Goal: Task Accomplishment & Management: Manage account settings

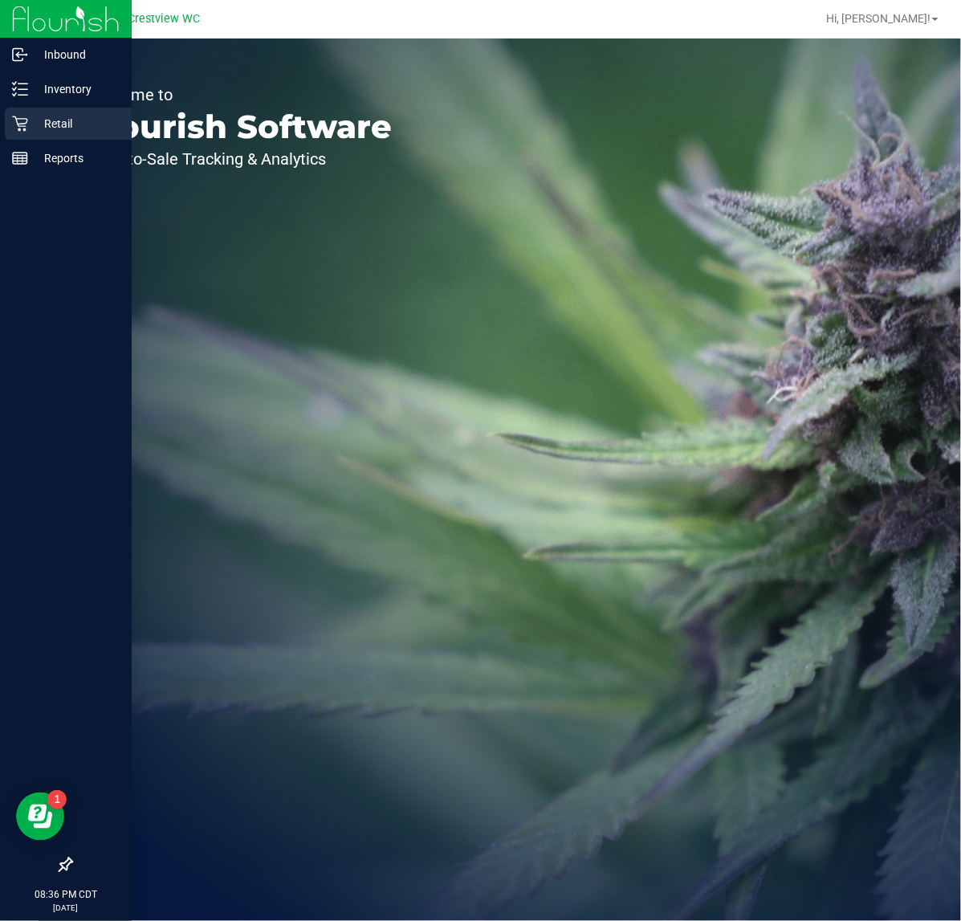
click at [43, 108] on div "Retail" at bounding box center [68, 124] width 127 height 32
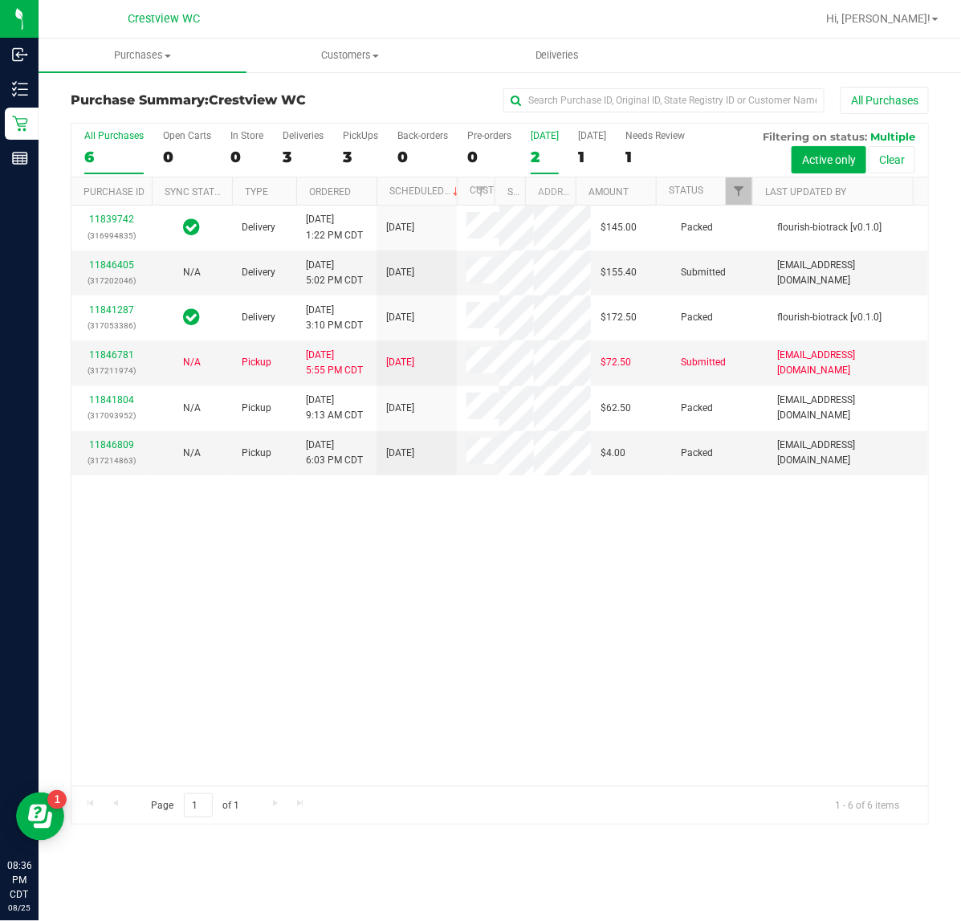
click at [536, 145] on label "Today 2" at bounding box center [545, 152] width 28 height 44
click at [0, 0] on input "Today 2" at bounding box center [0, 0] width 0 height 0
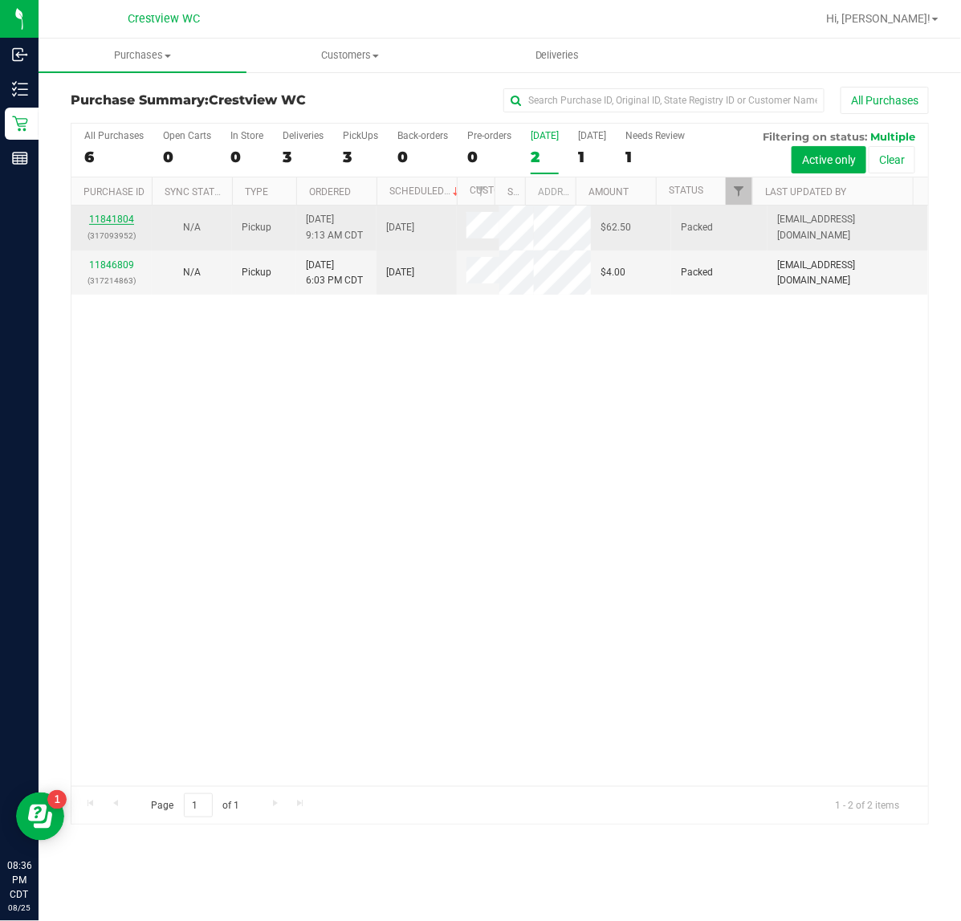
click at [130, 225] on link "11841804" at bounding box center [111, 219] width 45 height 11
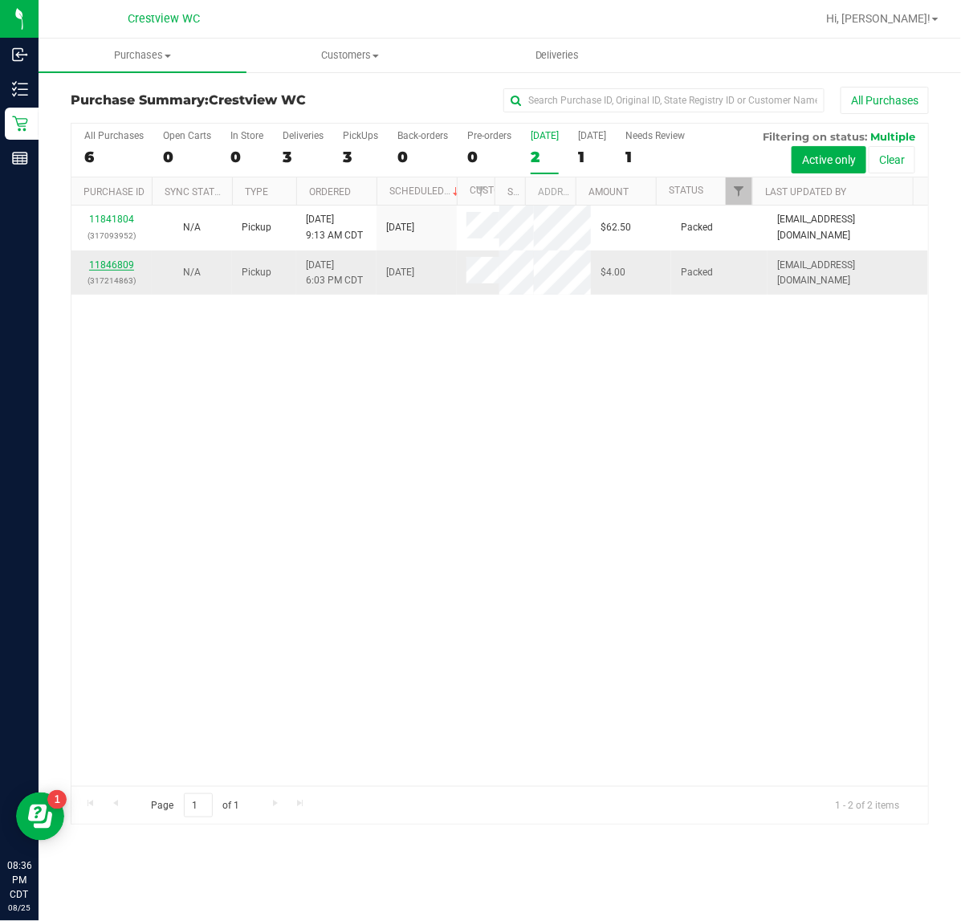
click at [91, 271] on link "11846809" at bounding box center [111, 264] width 45 height 11
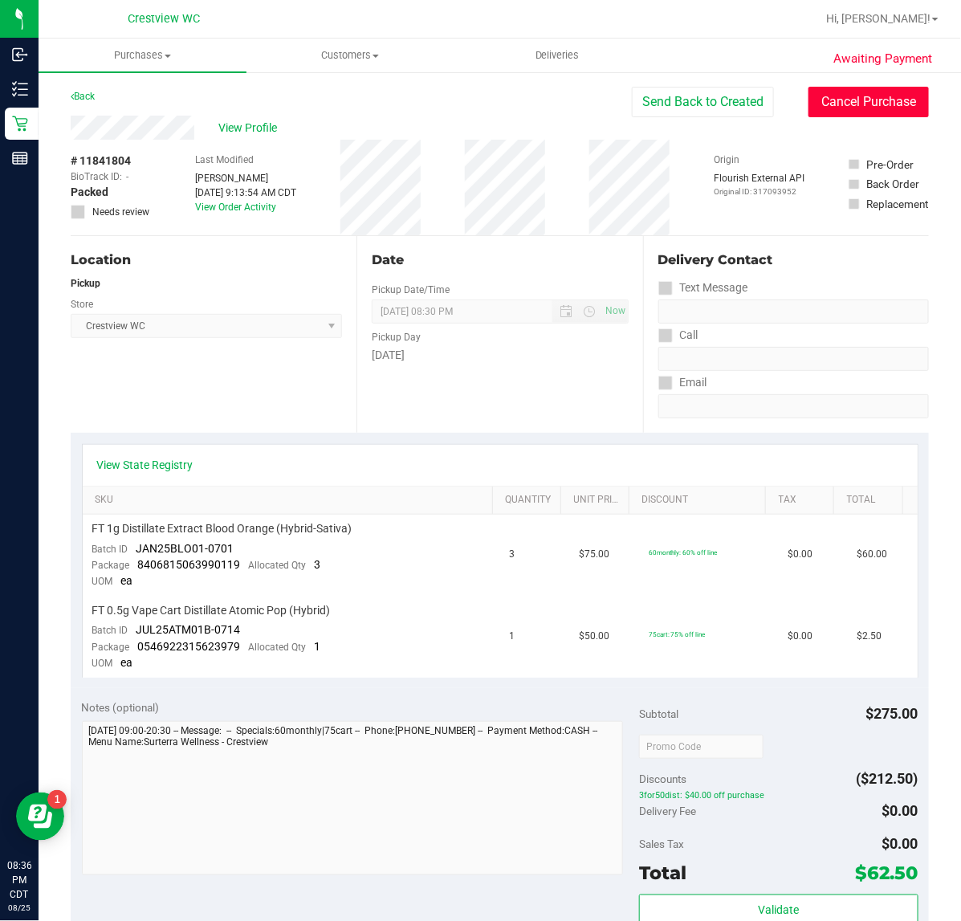
click at [819, 98] on button "Cancel Purchase" at bounding box center [869, 102] width 120 height 31
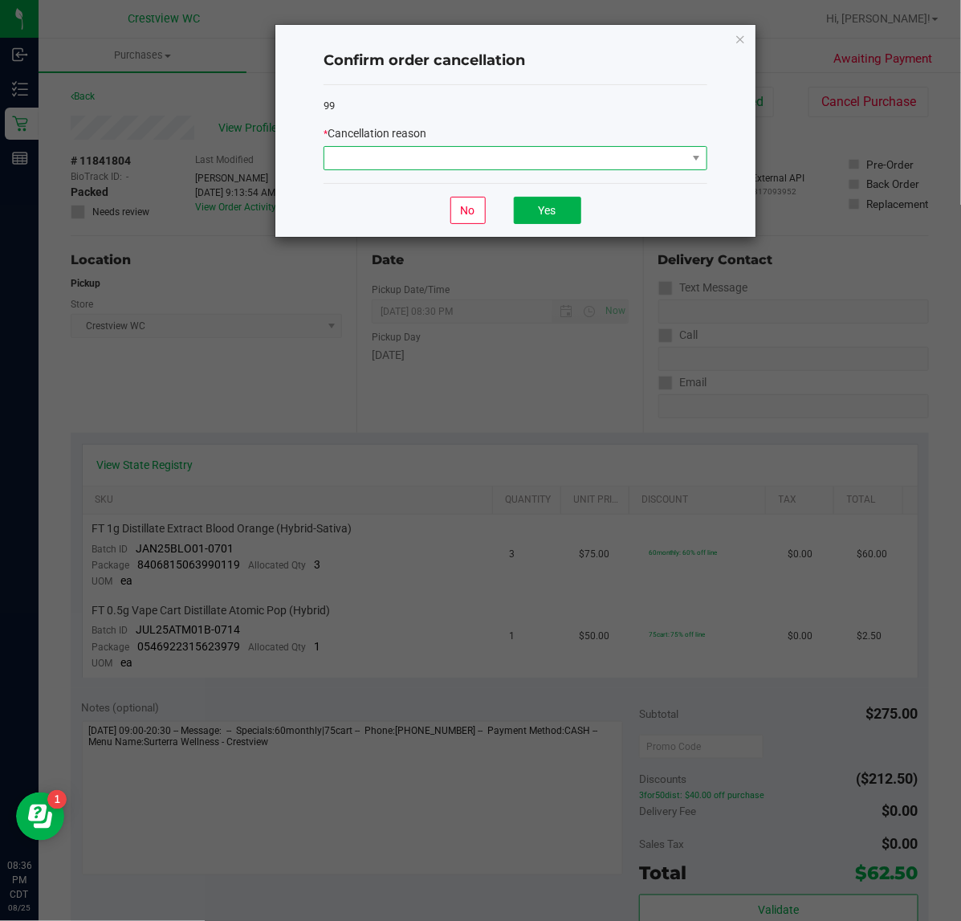
click at [535, 150] on span at bounding box center [505, 158] width 362 height 22
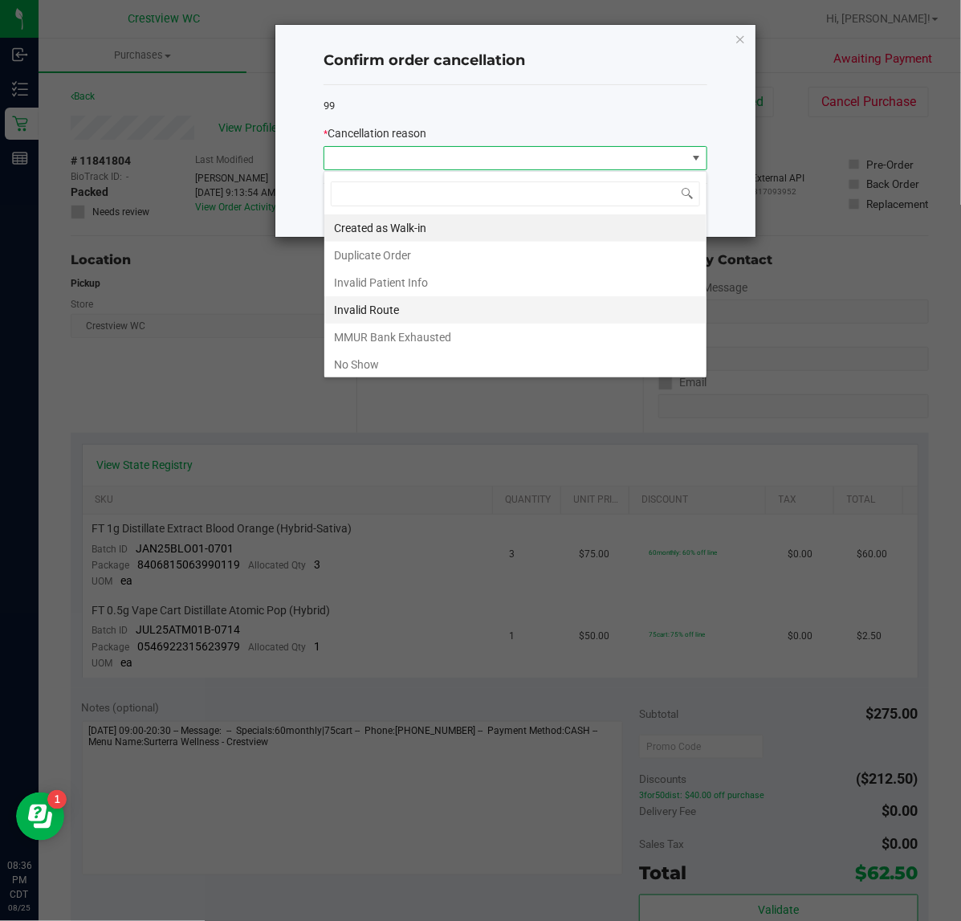
scroll to position [25, 383]
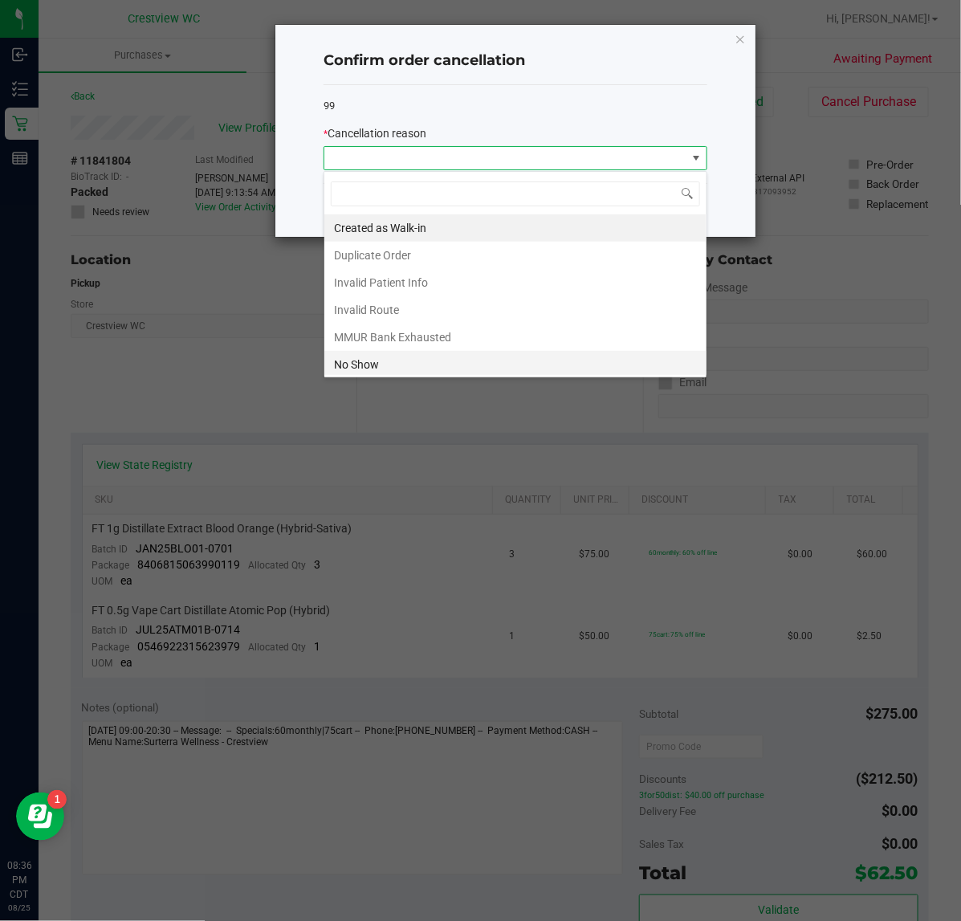
click at [365, 364] on li "No Show" at bounding box center [515, 364] width 382 height 27
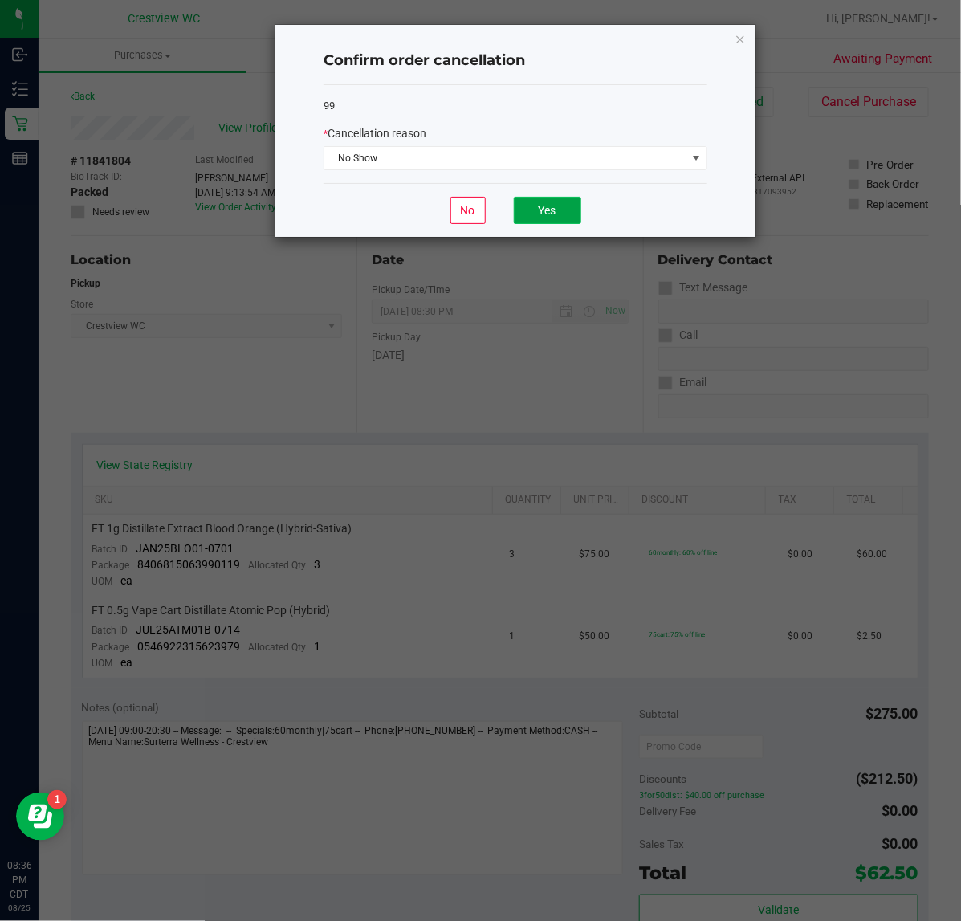
click at [552, 215] on button "Yes" at bounding box center [547, 210] width 67 height 27
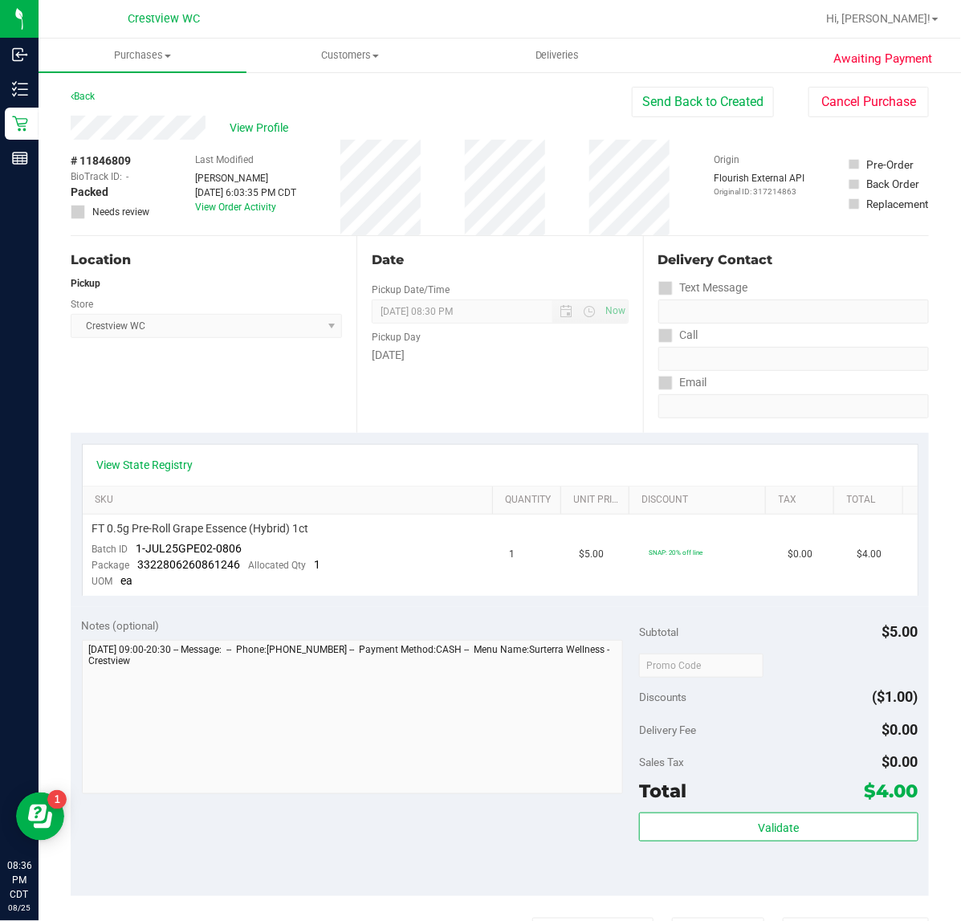
click at [827, 75] on div "Awaiting Payment Back Send Back to Created Cancel Purchase View Profile # 11846…" at bounding box center [500, 693] width 923 height 1244
click at [826, 96] on button "Cancel Purchase" at bounding box center [869, 102] width 120 height 31
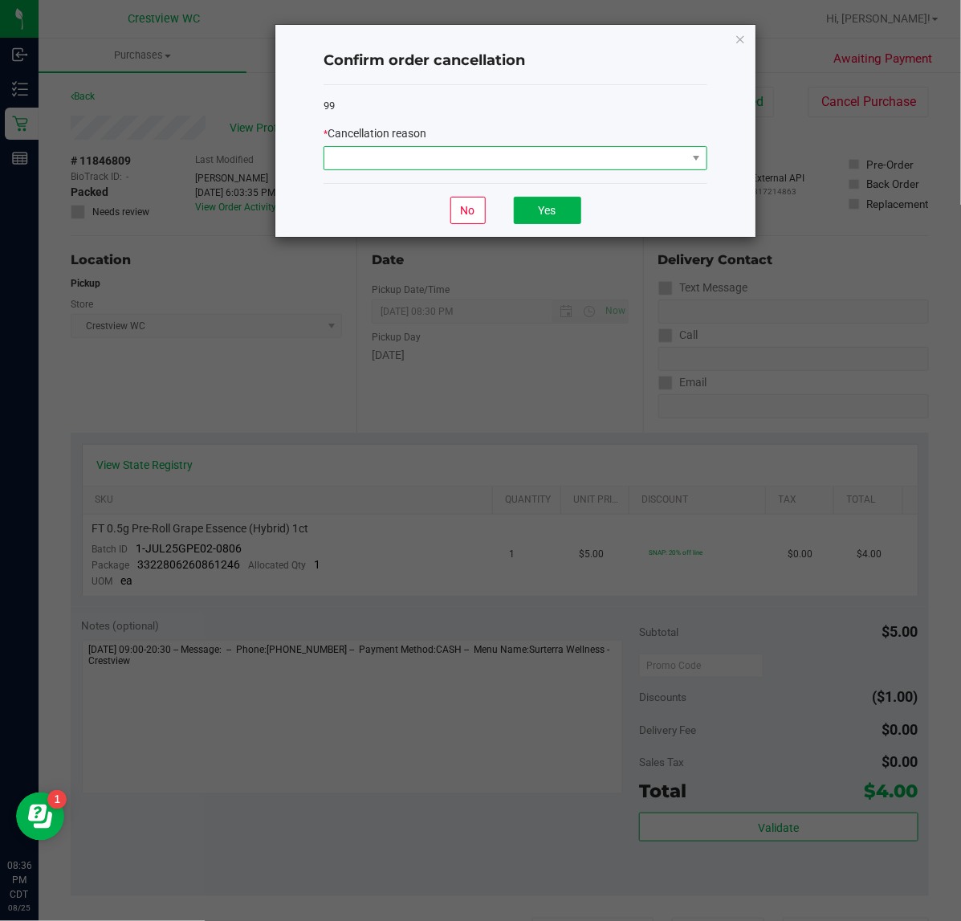
click at [619, 149] on span at bounding box center [505, 158] width 362 height 22
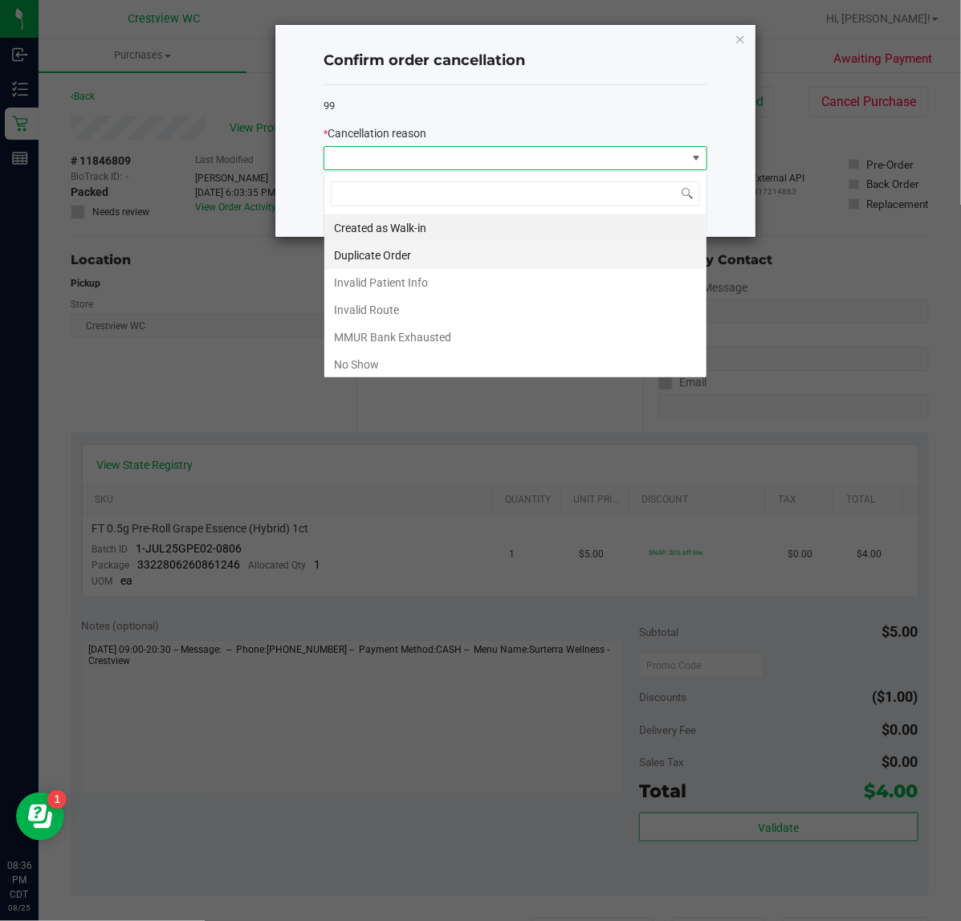
scroll to position [25, 383]
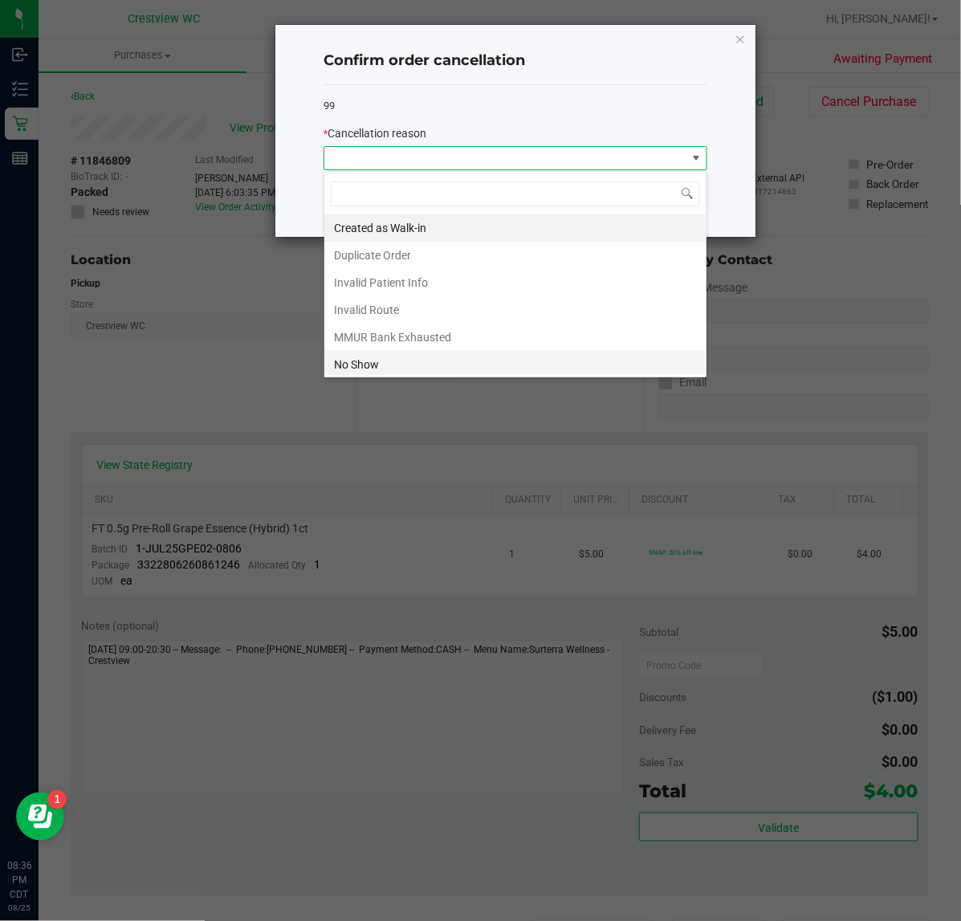
click at [443, 359] on li "No Show" at bounding box center [515, 364] width 382 height 27
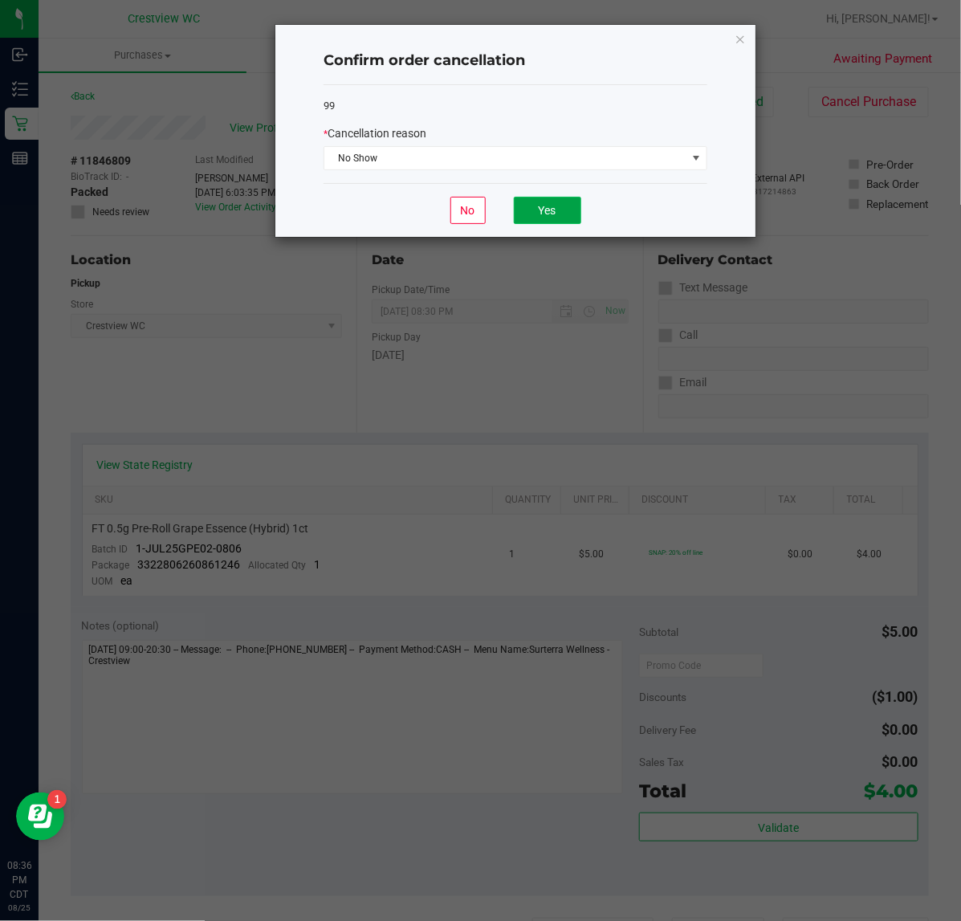
click at [531, 218] on button "Yes" at bounding box center [547, 210] width 67 height 27
